Goal: Find specific page/section: Find specific page/section

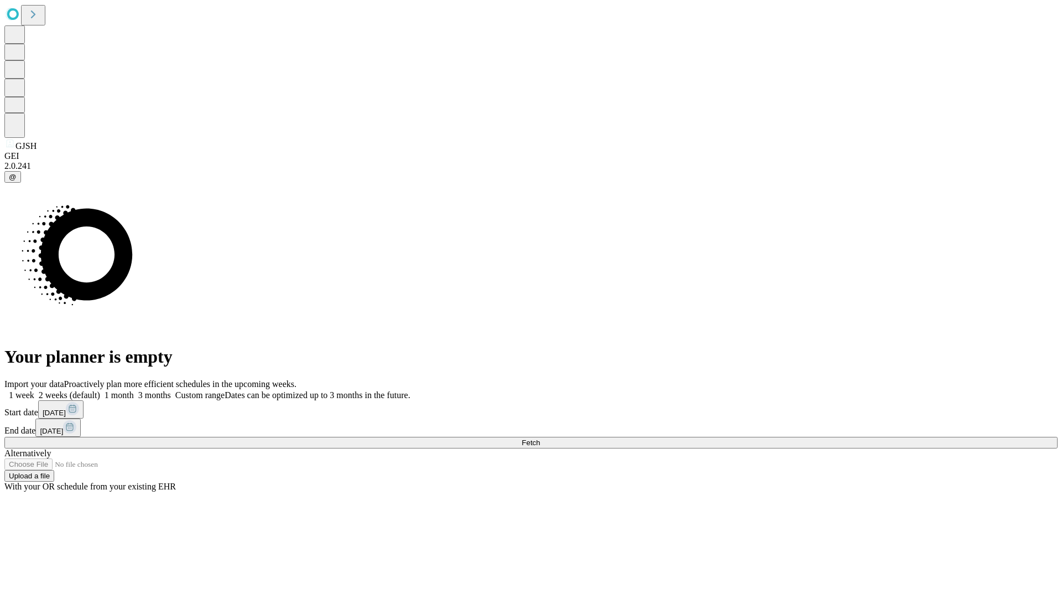
click at [540, 438] on span "Fetch" at bounding box center [531, 442] width 18 height 8
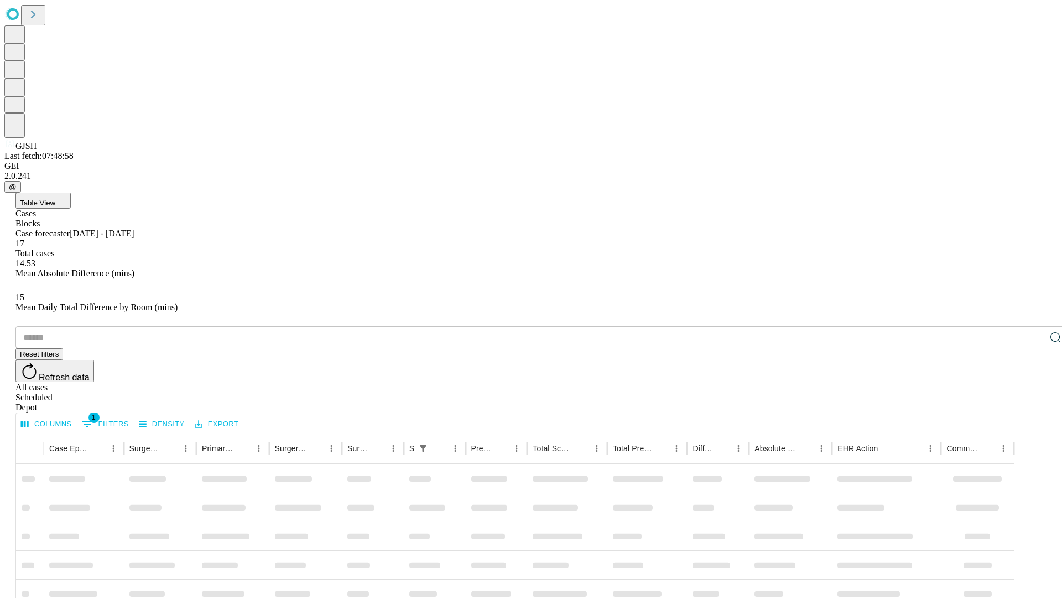
click at [55, 199] on span "Table View" at bounding box center [37, 203] width 35 height 8
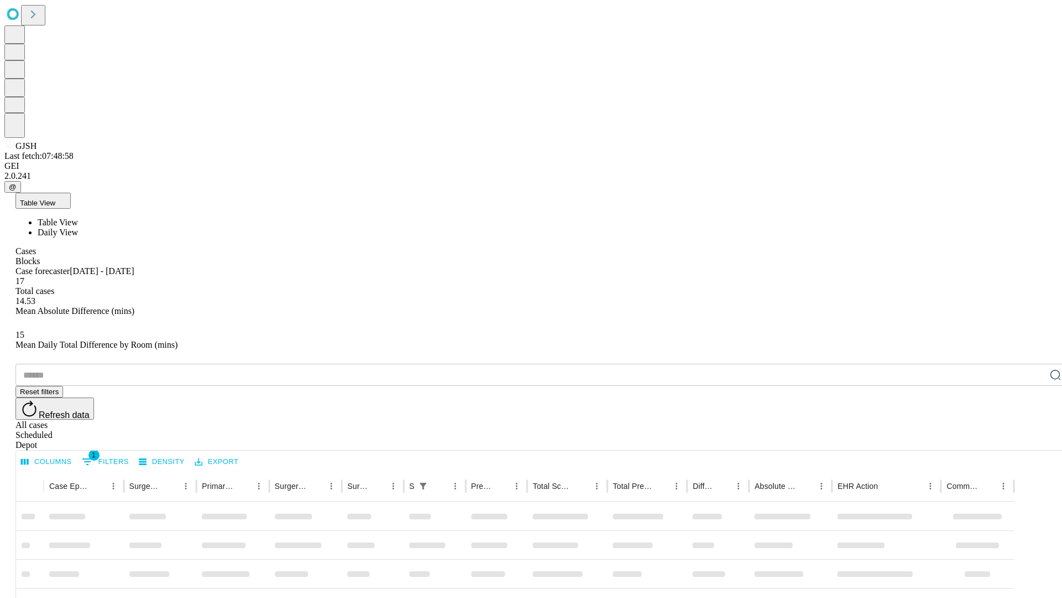
click at [78, 227] on span "Daily View" at bounding box center [58, 231] width 40 height 9
